Goal: Navigation & Orientation: Find specific page/section

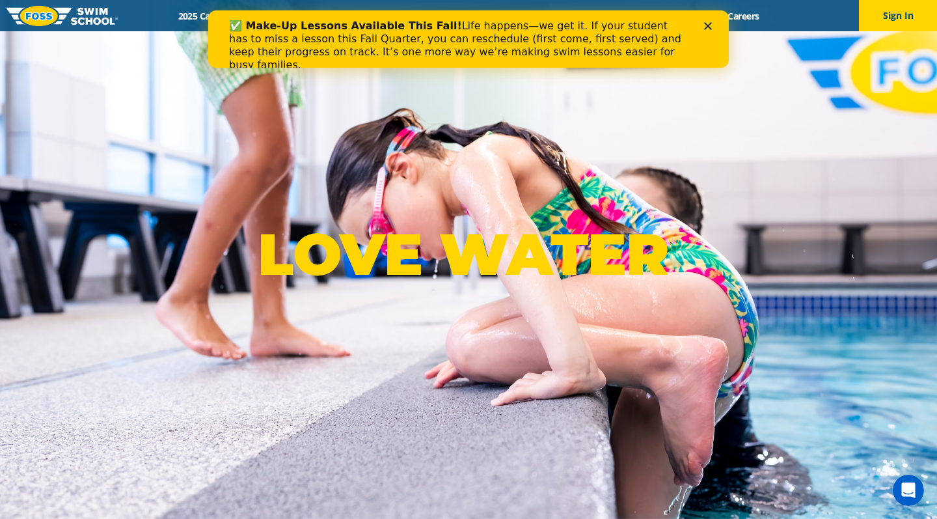
click at [709, 23] on icon "Close" at bounding box center [708, 26] width 8 height 8
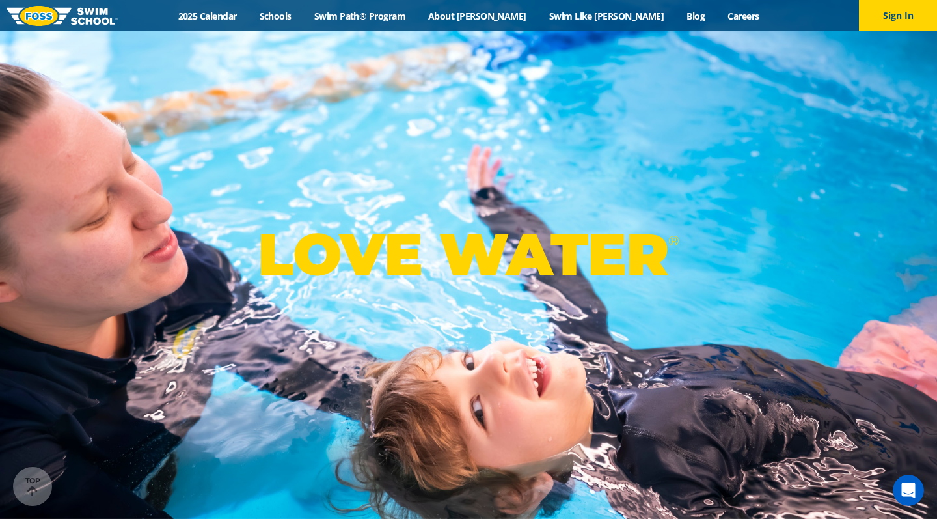
scroll to position [531, 0]
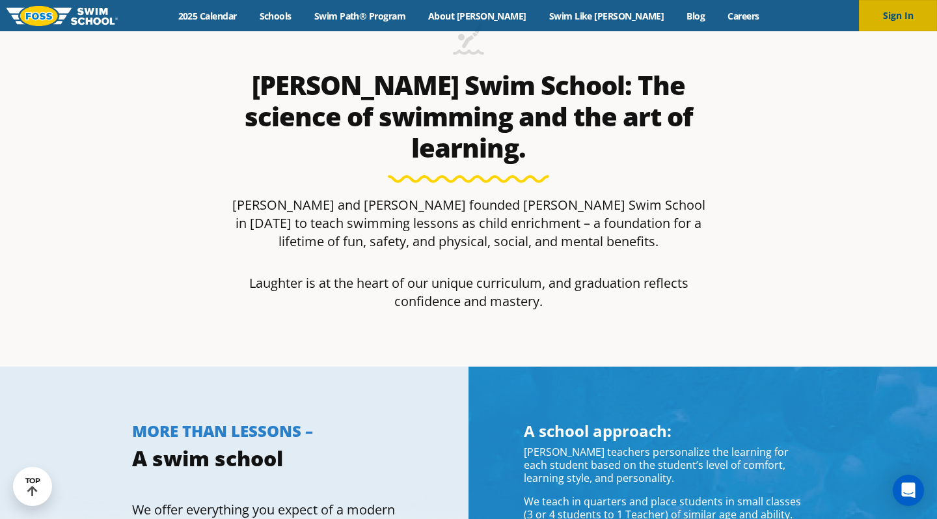
scroll to position [432, 0]
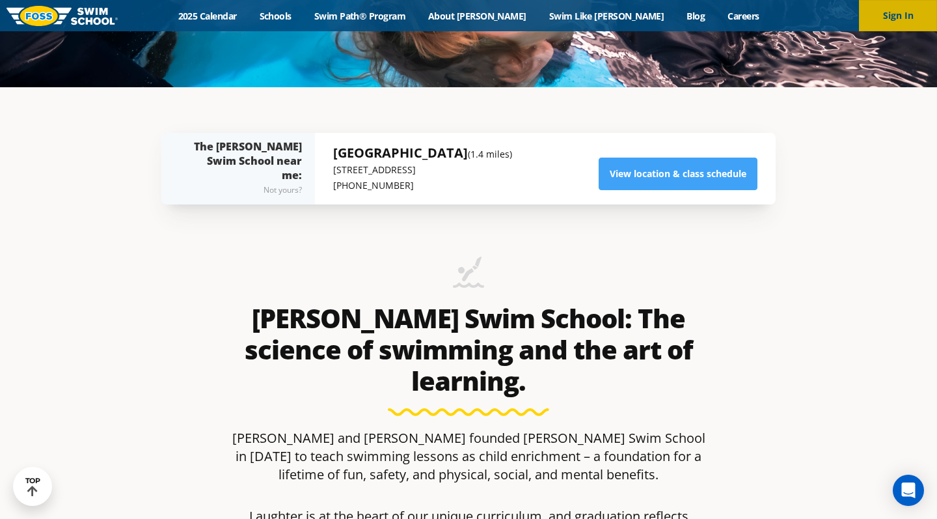
click at [886, 17] on button "Sign In" at bounding box center [898, 15] width 78 height 31
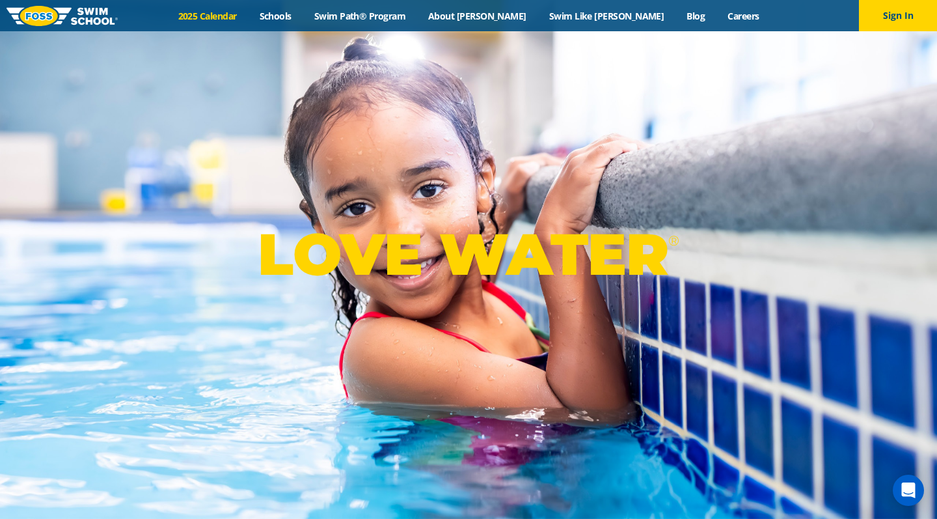
click at [248, 13] on link "2025 Calendar" at bounding box center [207, 16] width 81 height 12
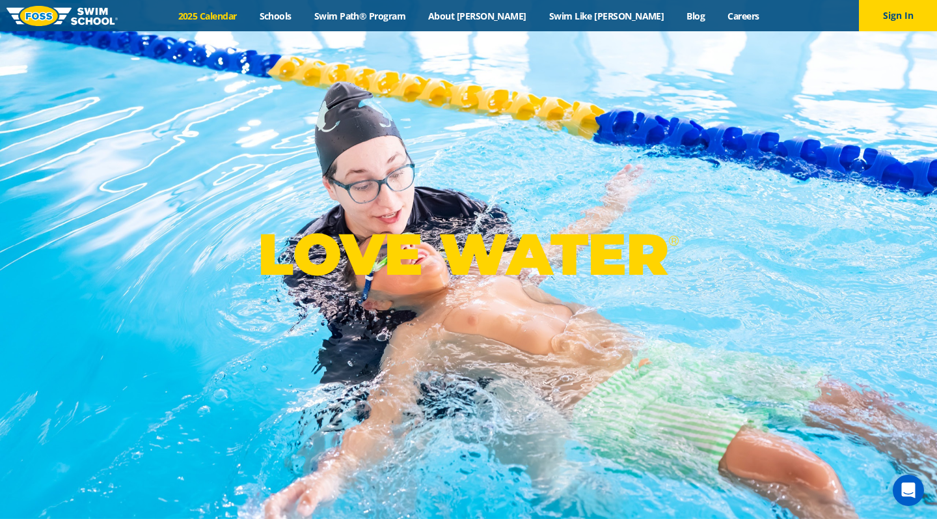
click at [241, 18] on link "2025 Calendar" at bounding box center [207, 16] width 81 height 12
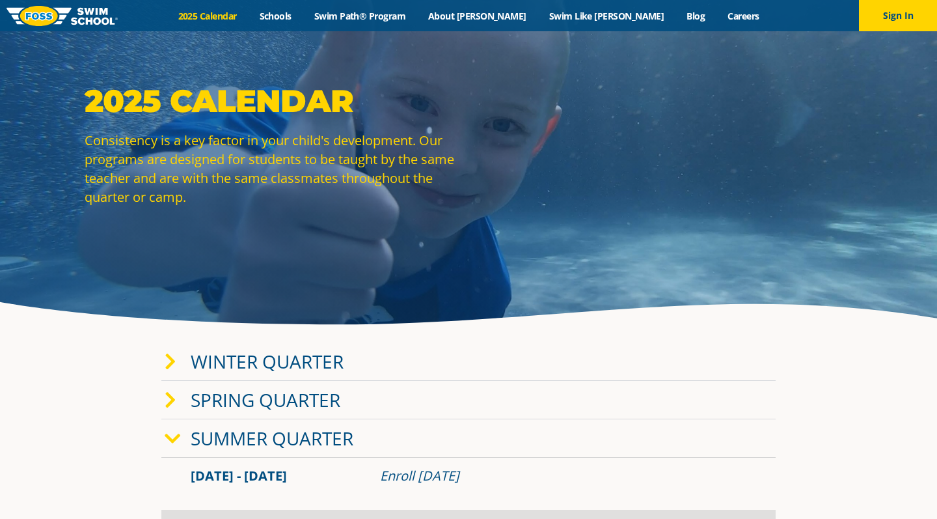
scroll to position [29, 0]
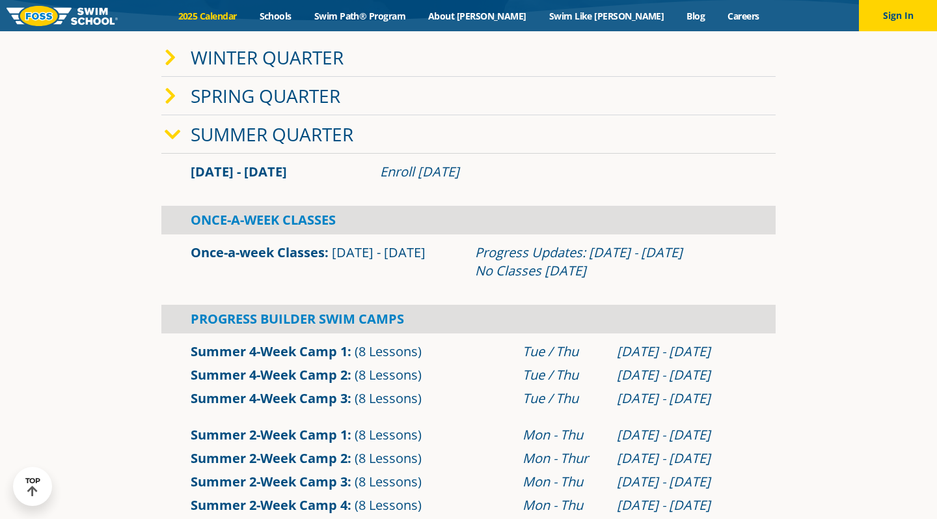
scroll to position [332, 0]
